Goal: Task Accomplishment & Management: Complete application form

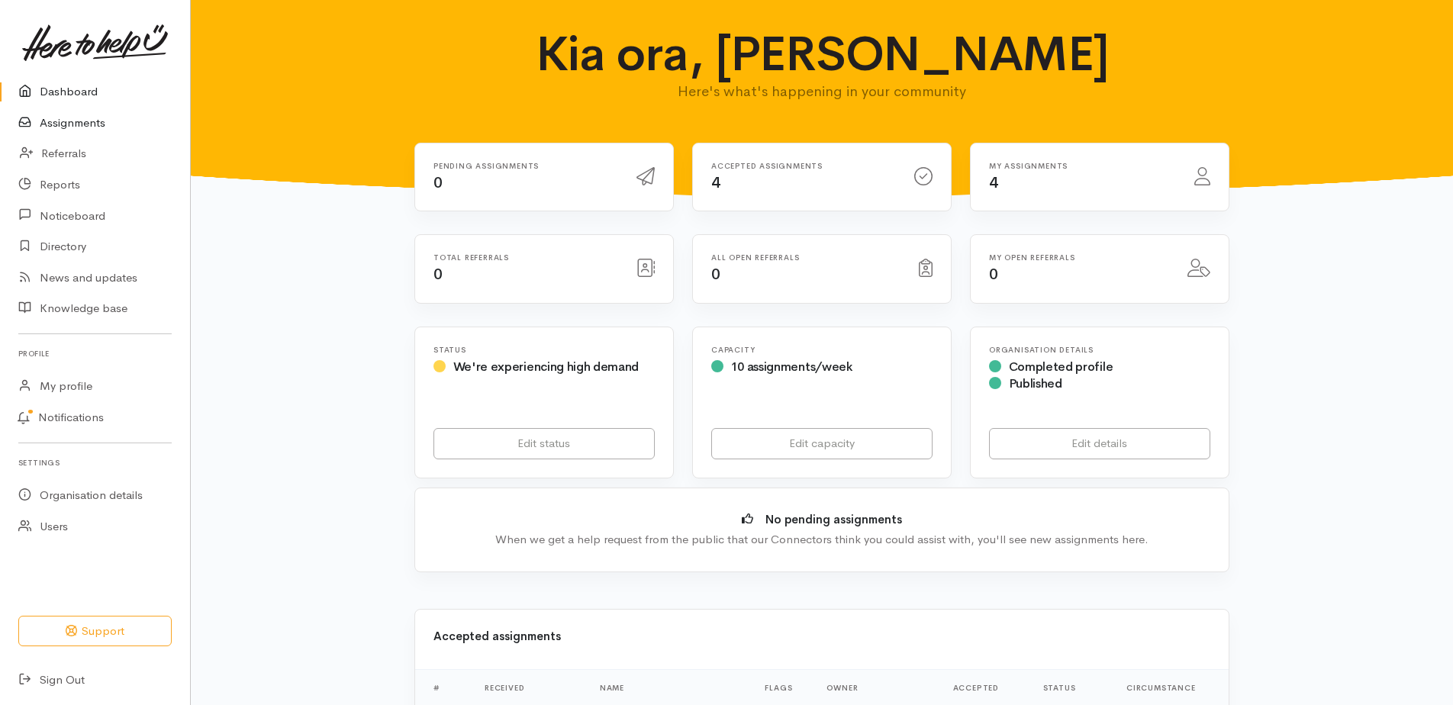
click at [97, 130] on link "Assignments" at bounding box center [95, 123] width 190 height 31
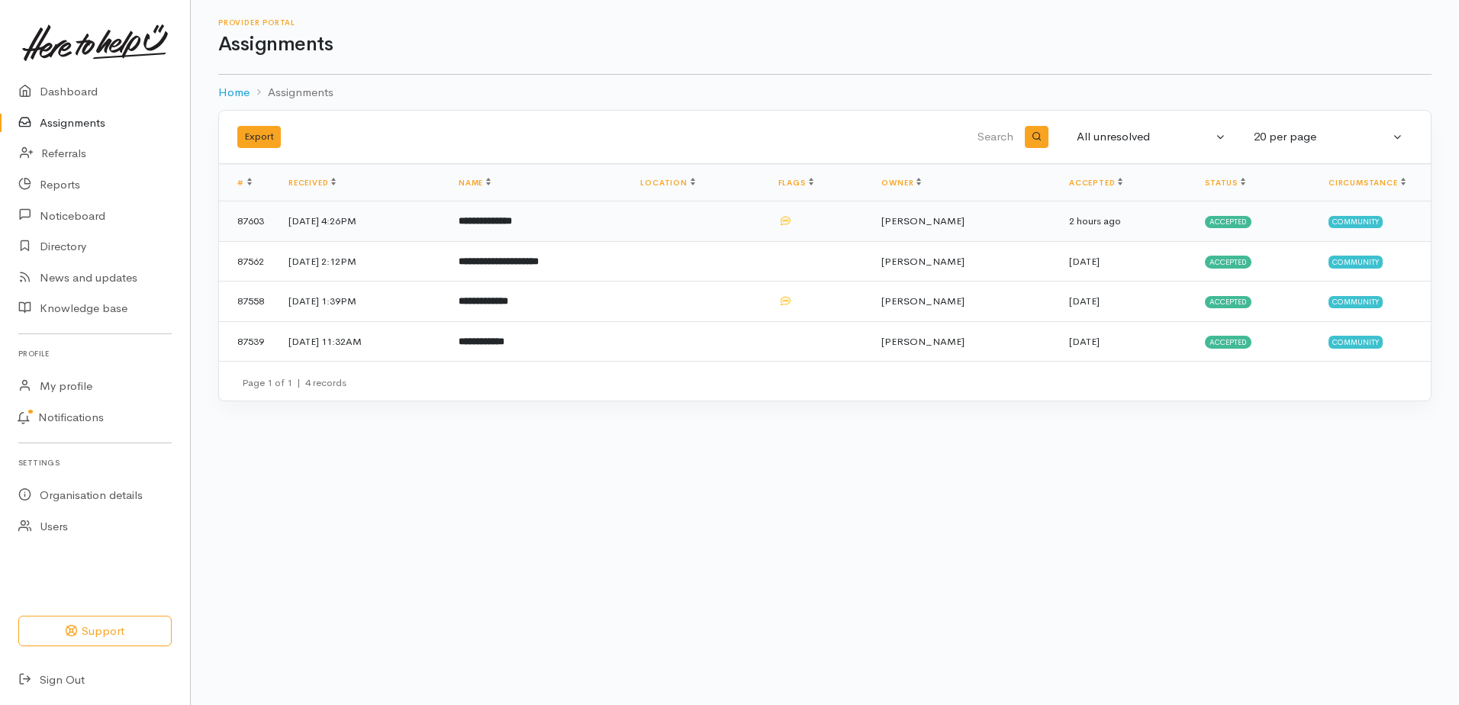
click at [512, 226] on b "**********" at bounding box center [485, 221] width 53 height 10
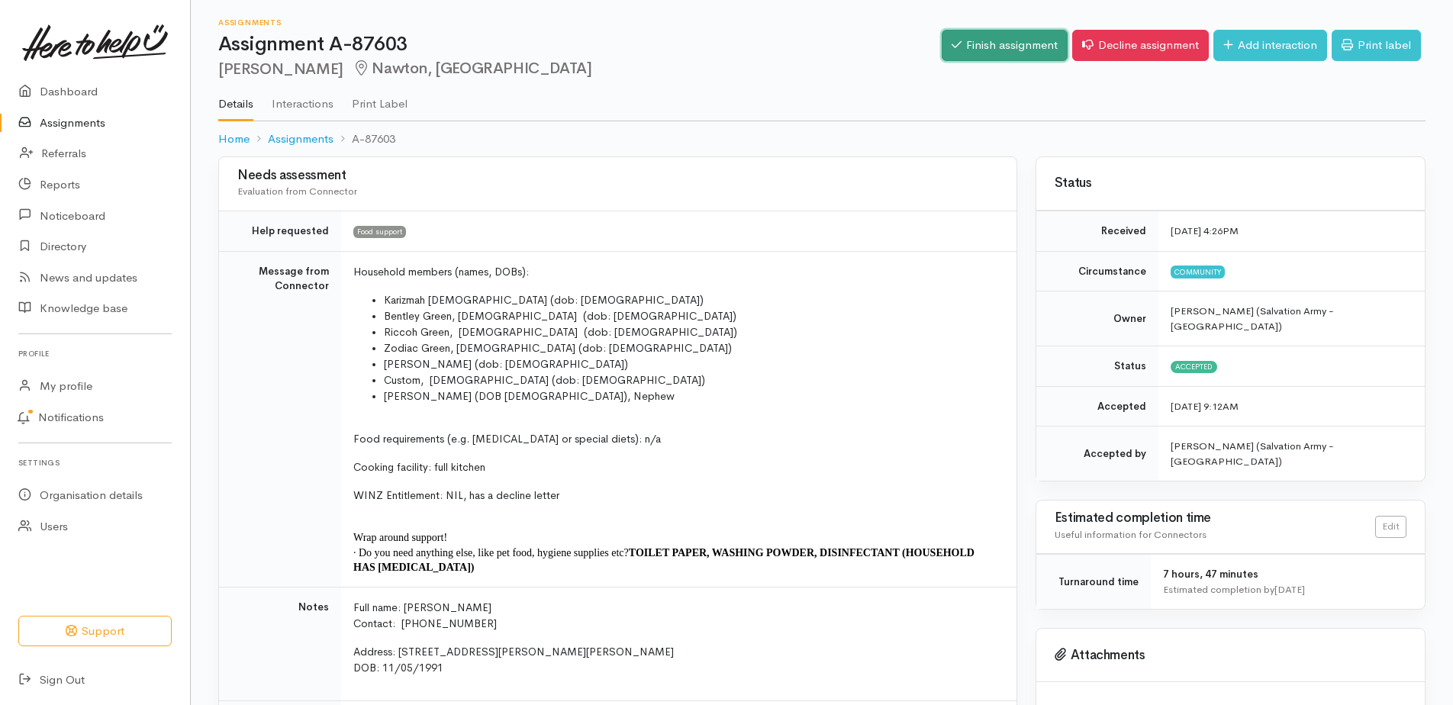
click at [955, 49] on link "Finish assignment" at bounding box center [1005, 45] width 126 height 31
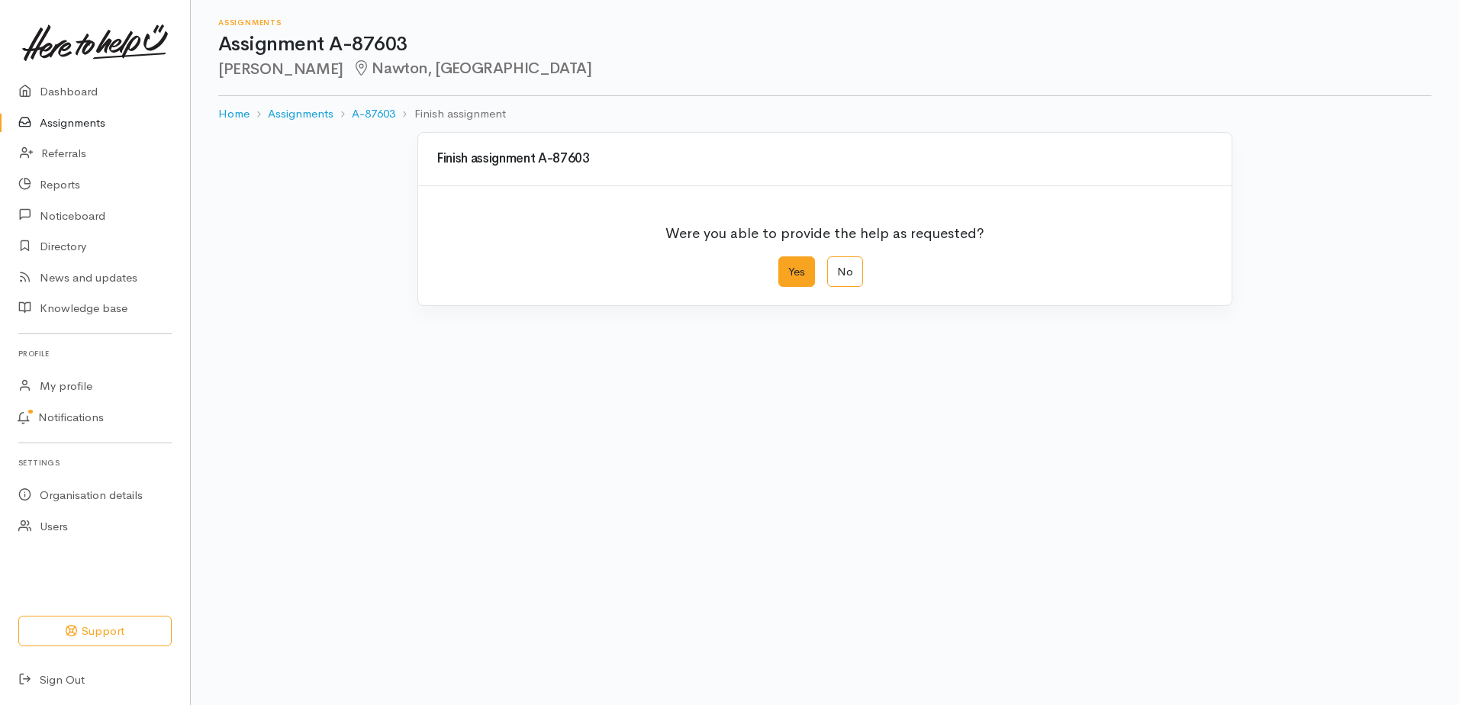
click at [789, 288] on label "Yes" at bounding box center [797, 271] width 37 height 31
click at [788, 266] on input "Yes" at bounding box center [784, 261] width 10 height 10
radio input "true"
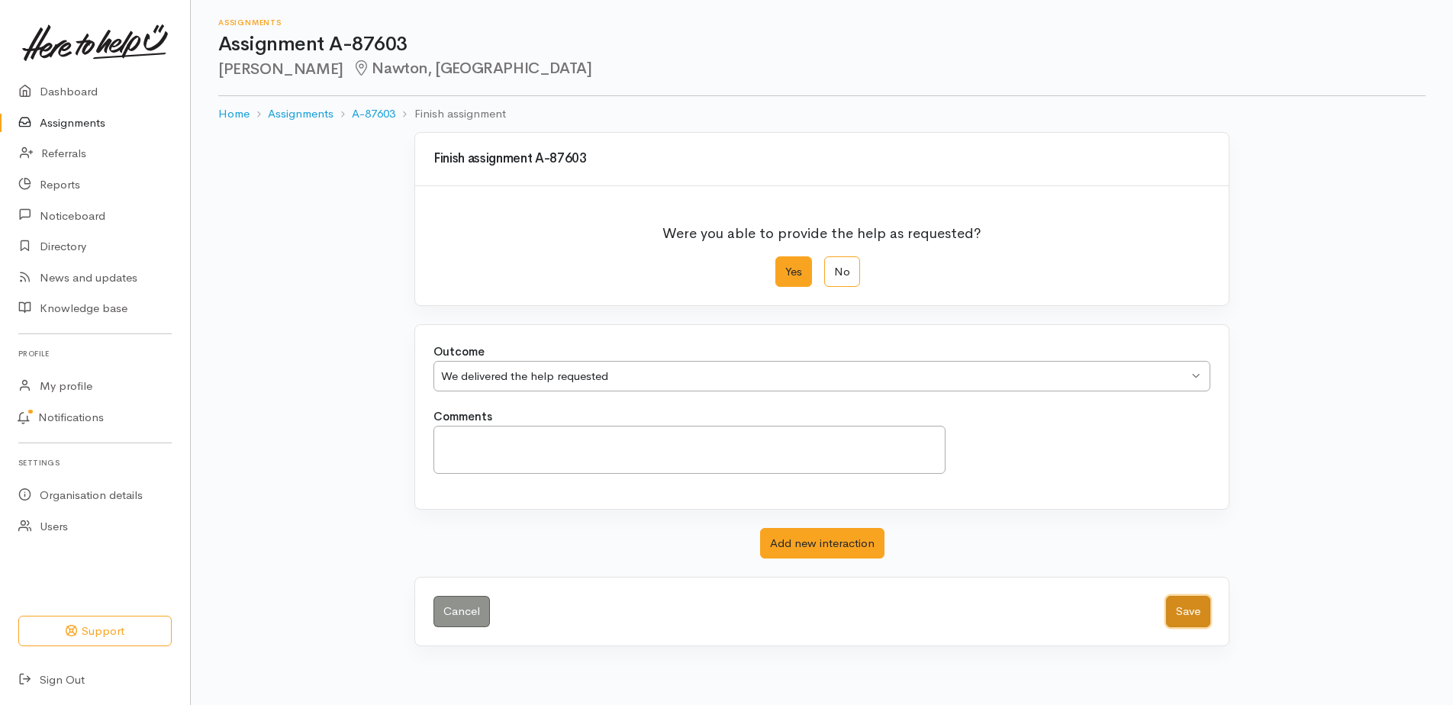
click at [1182, 627] on button "Save" at bounding box center [1188, 611] width 44 height 31
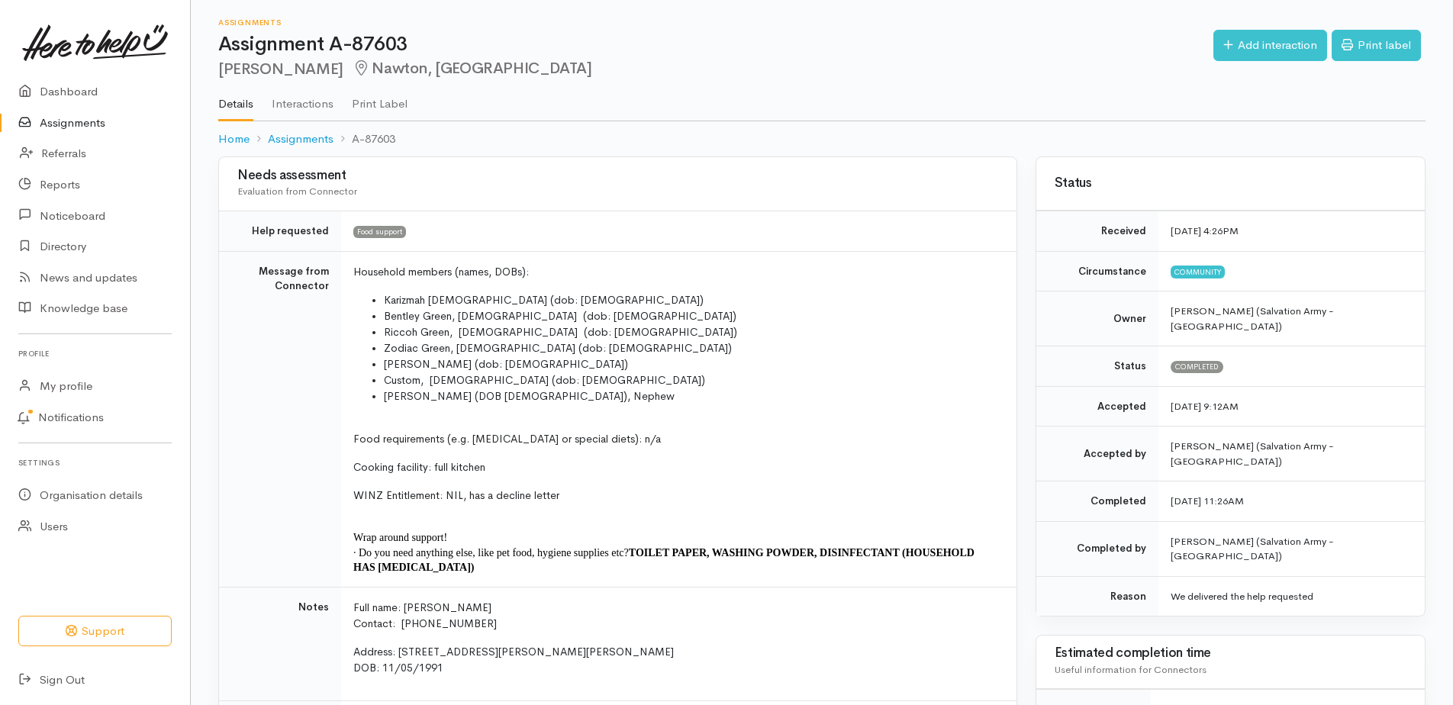
click at [61, 136] on link "Assignments" at bounding box center [95, 123] width 190 height 31
